Goal: Transaction & Acquisition: Subscribe to service/newsletter

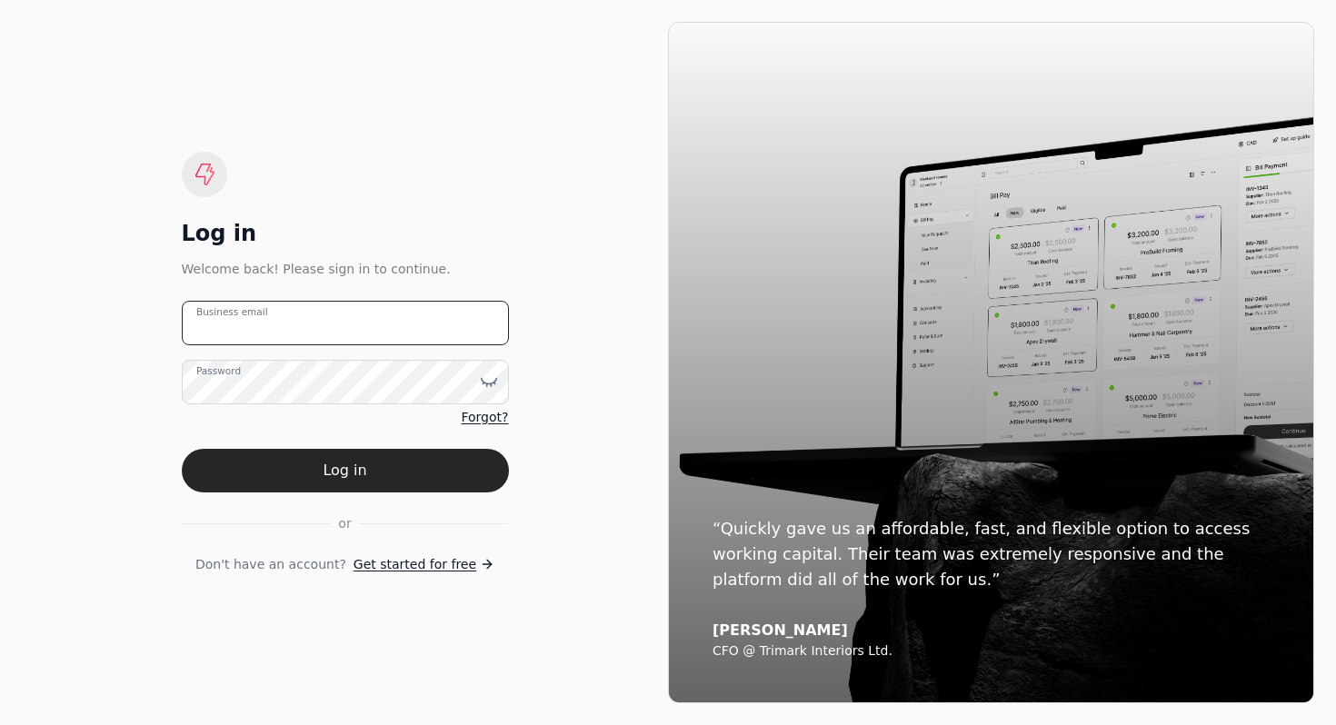
type email "[EMAIL_ADDRESS][DOMAIN_NAME]"
click at [389, 564] on span "Get started for free" at bounding box center [415, 564] width 123 height 19
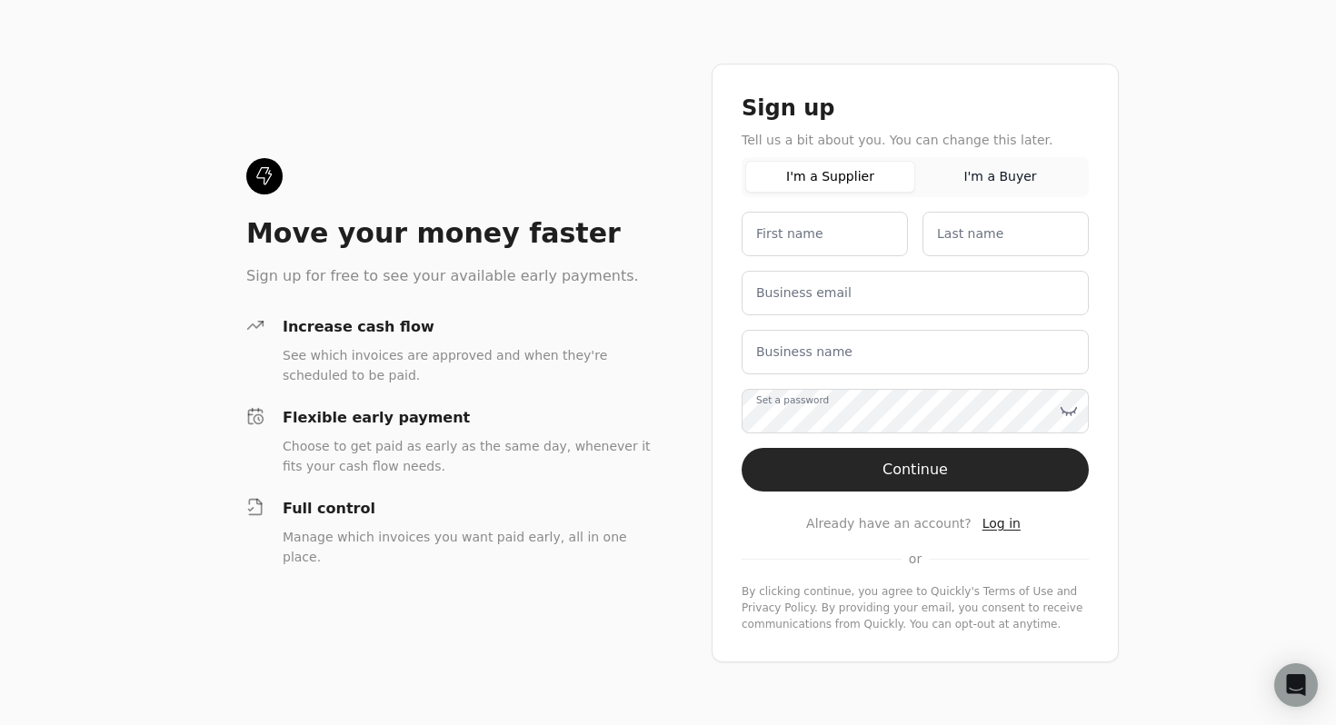
click at [958, 175] on button "I'm a Buyer" at bounding box center [1000, 177] width 170 height 32
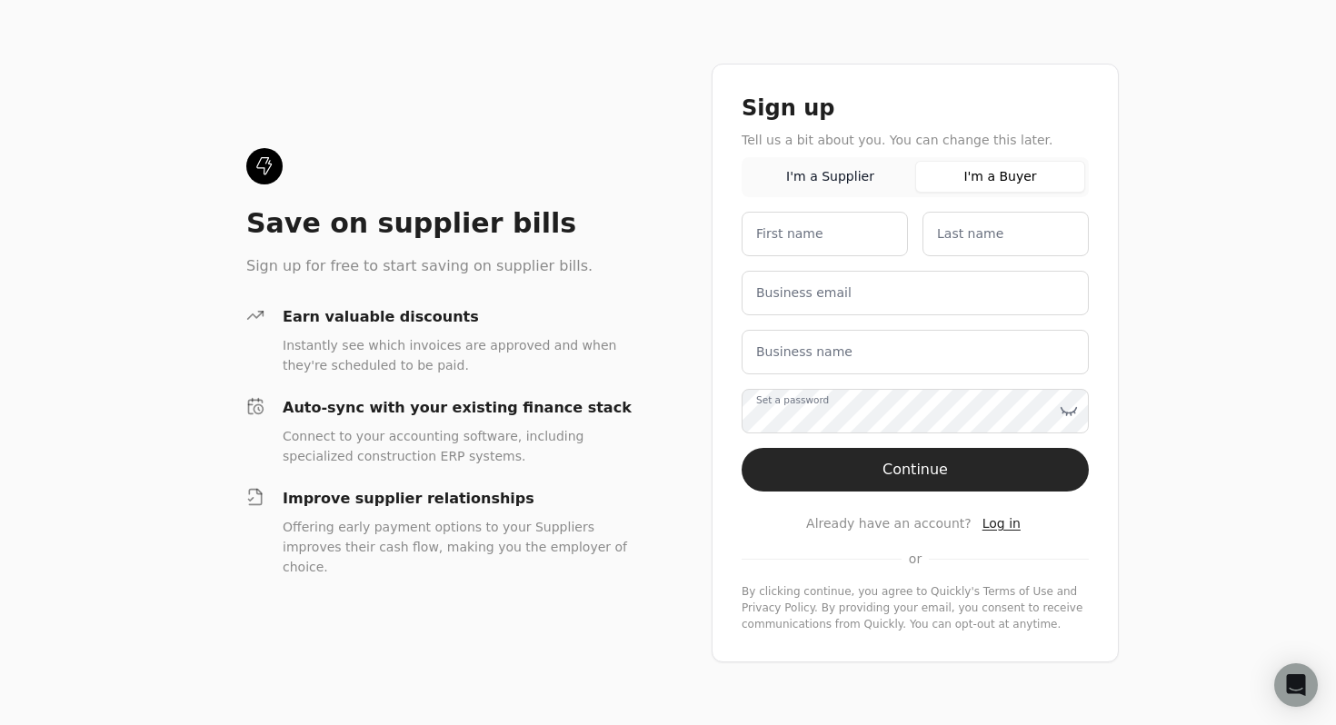
click at [510, 142] on div "Save on supplier bills Sign up for free to start saving on supplier bills. Earn…" at bounding box center [668, 362] width 1336 height 725
click at [535, 171] on div "Save on supplier bills Sign up for free to start saving on supplier bills." at bounding box center [449, 212] width 407 height 129
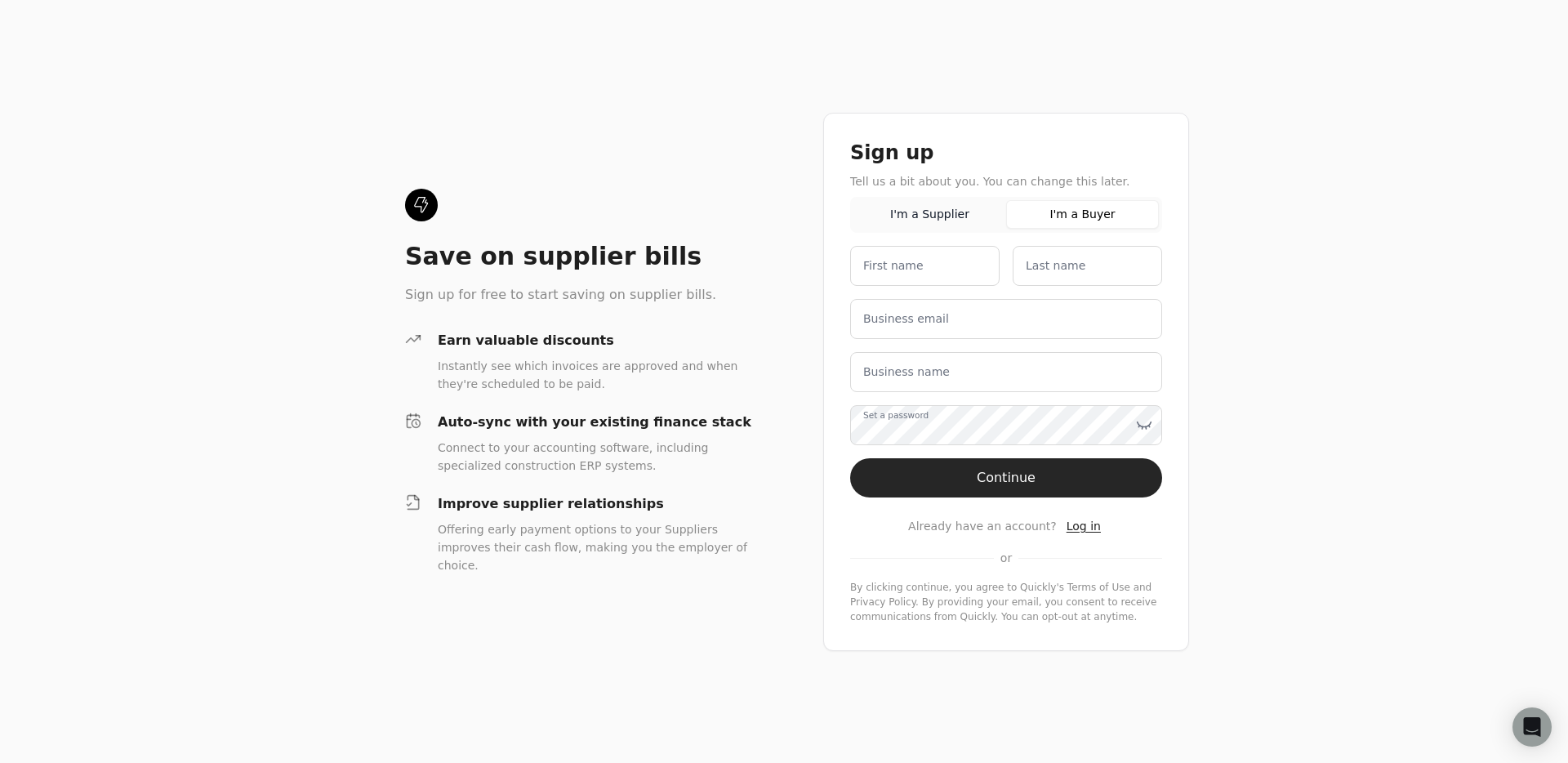
click at [1071, 211] on button "I'm a Buyer" at bounding box center [1083, 215] width 153 height 29
click at [1076, 220] on button "I'm a Buyer" at bounding box center [1083, 215] width 153 height 29
click at [900, 214] on button "I'm a Supplier" at bounding box center [930, 215] width 153 height 29
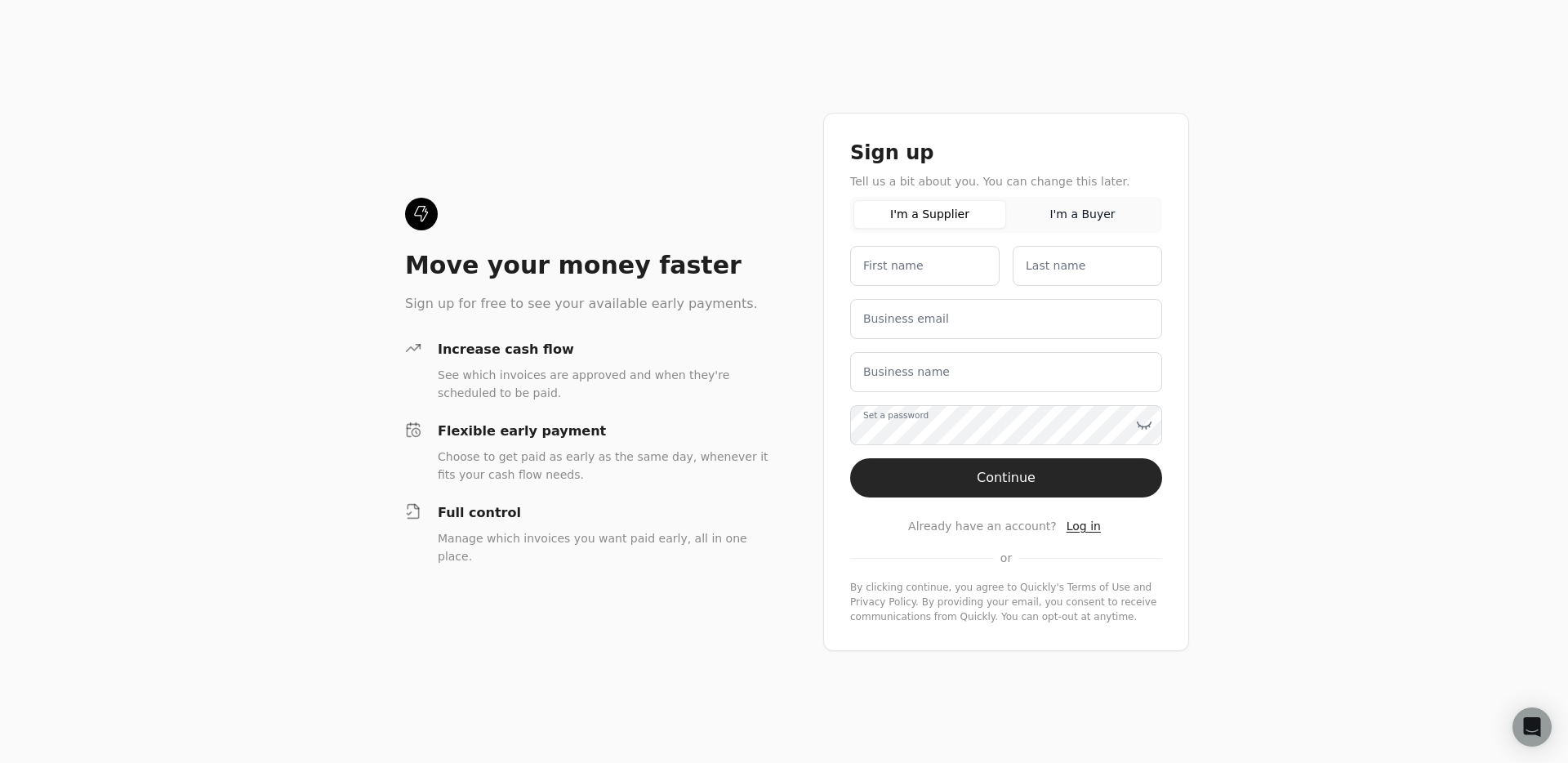
click at [1048, 212] on button "I'm a Buyer" at bounding box center [1083, 215] width 153 height 29
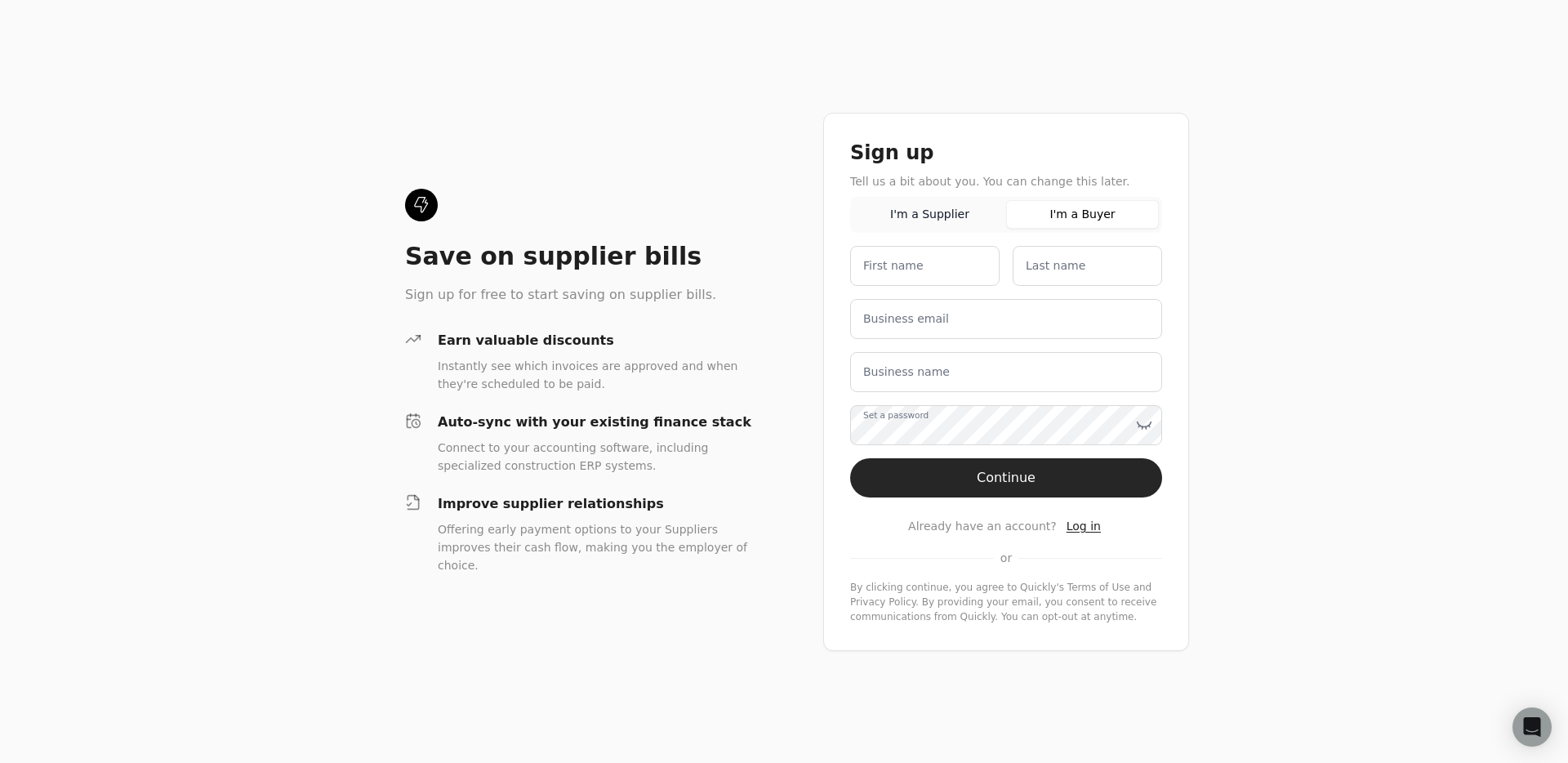
click at [1089, 215] on button "I'm a Buyer" at bounding box center [1083, 215] width 153 height 29
